Goal: Information Seeking & Learning: Stay updated

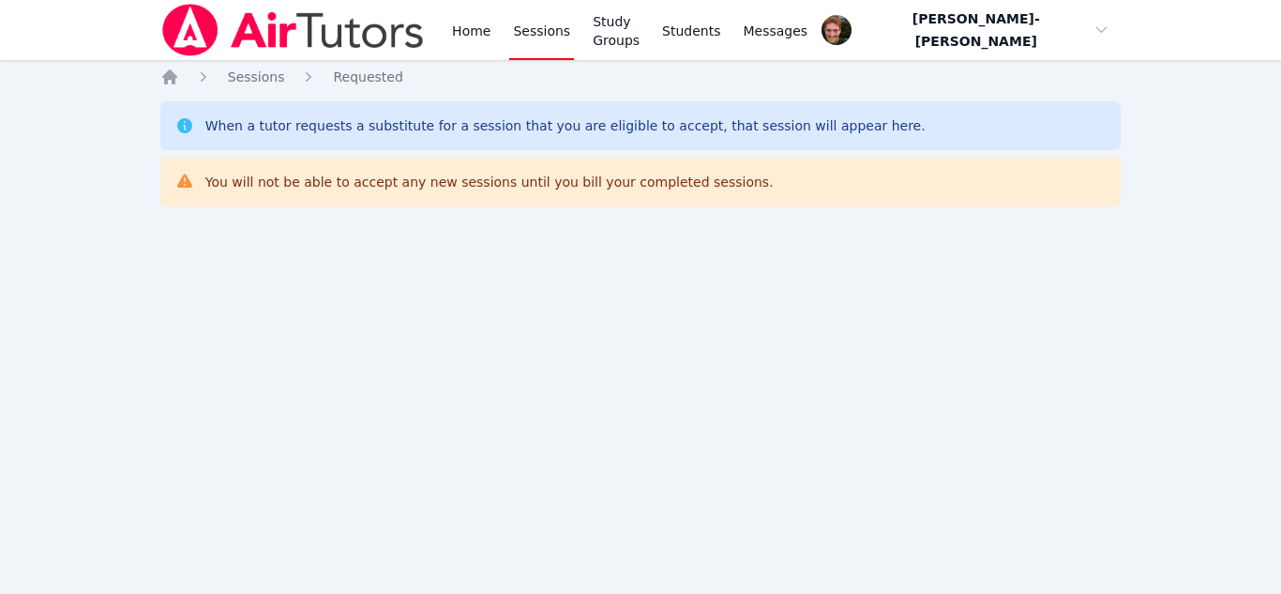
click at [466, 213] on div "Home Sessions Requested When a tutor requests a substitute for a session that y…" at bounding box center [641, 160] width 962 height 184
